Goal: Task Accomplishment & Management: Manage account settings

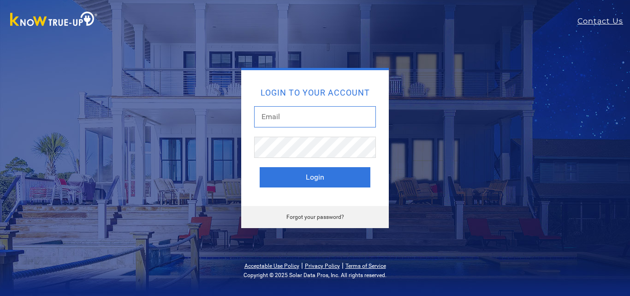
click at [293, 119] on input "text" at bounding box center [315, 116] width 122 height 21
type input "reagan.chris@gmail.com"
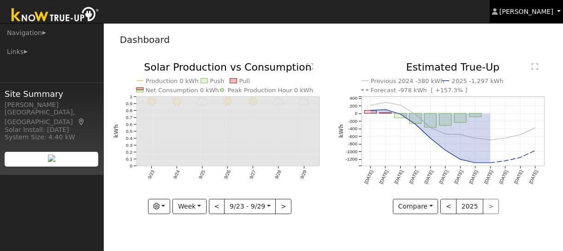
click at [539, 14] on span "[PERSON_NAME]" at bounding box center [526, 11] width 54 height 7
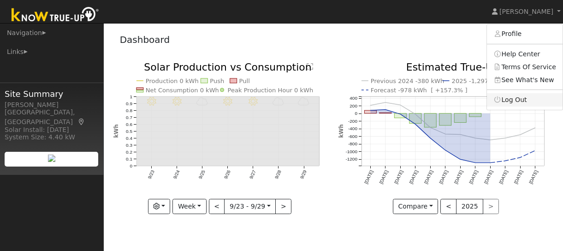
click at [514, 105] on link "Log Out" at bounding box center [525, 99] width 76 height 13
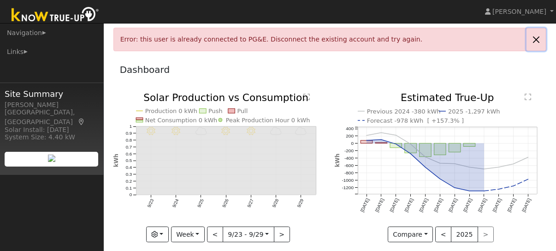
click at [534, 39] on link at bounding box center [536, 39] width 19 height 23
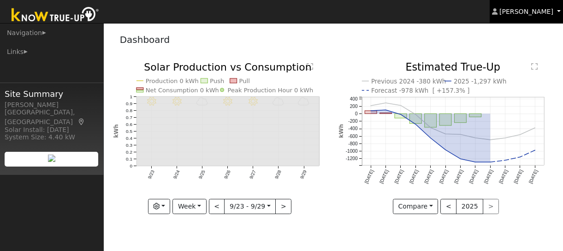
click at [557, 13] on link "[PERSON_NAME]" at bounding box center [527, 11] width 74 height 23
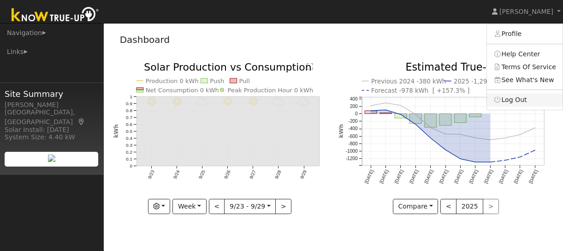
click at [515, 100] on link "Log Out" at bounding box center [525, 99] width 76 height 13
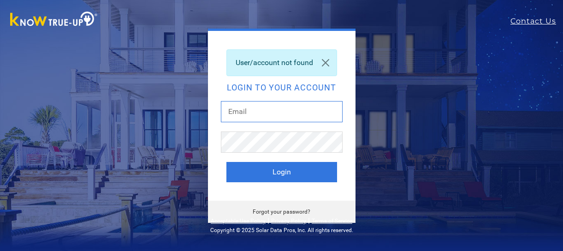
click at [259, 107] on input "text" at bounding box center [282, 111] width 122 height 21
click at [258, 111] on input "text" at bounding box center [282, 111] width 122 height 21
type input "[PERSON_NAME][EMAIL_ADDRESS][PERSON_NAME][DOMAIN_NAME]"
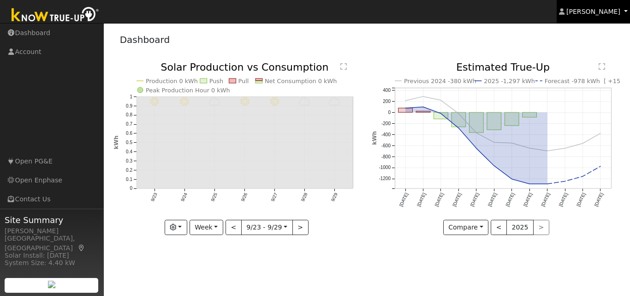
click at [563, 12] on span "[PERSON_NAME]" at bounding box center [593, 11] width 54 height 7
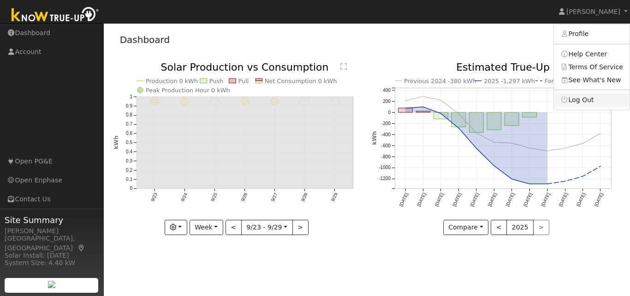
click at [563, 100] on link "Log Out" at bounding box center [592, 99] width 76 height 13
